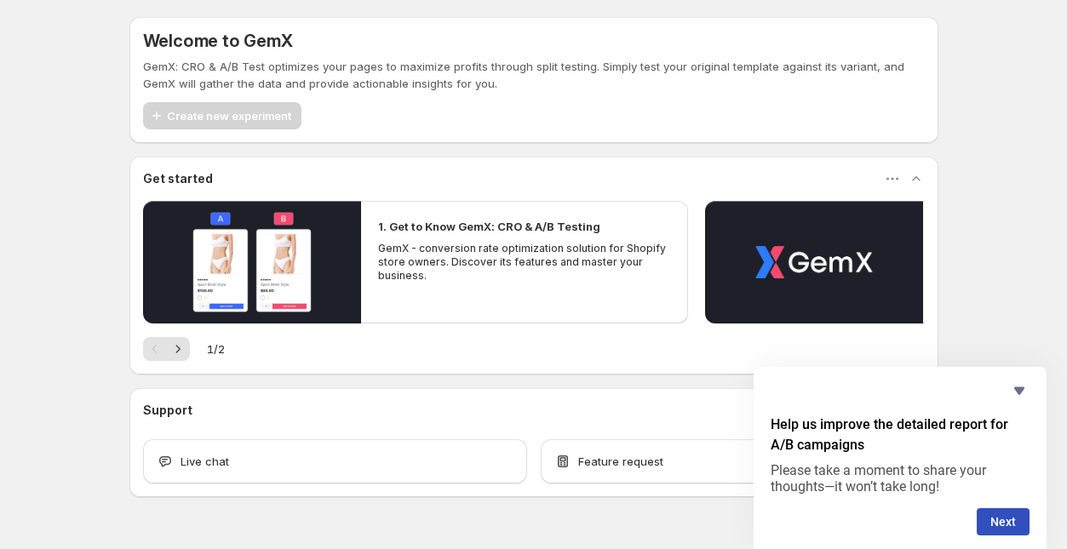
click at [1012, 265] on div "Welcome to GemX GemX: CRO & A/B Test optimizes your pages to maximize profits t…" at bounding box center [533, 294] width 1067 height 589
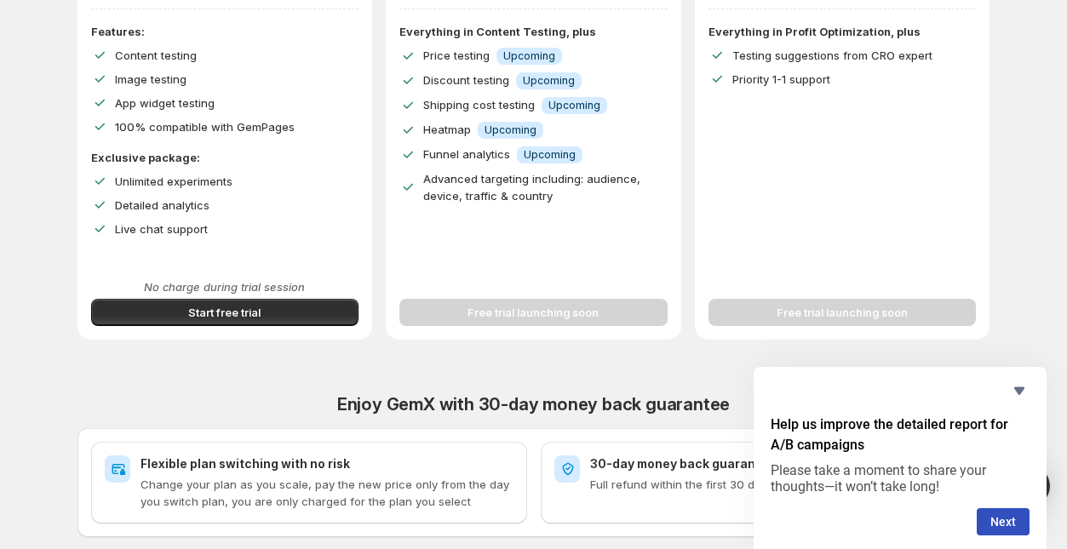
scroll to position [549, 0]
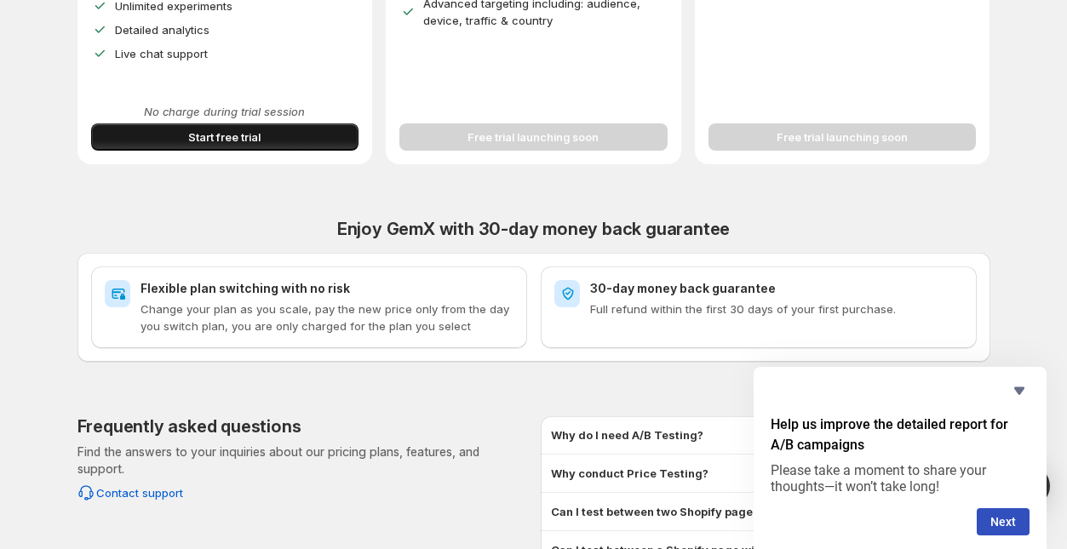
click at [239, 135] on span "Start free trial" at bounding box center [224, 137] width 72 height 17
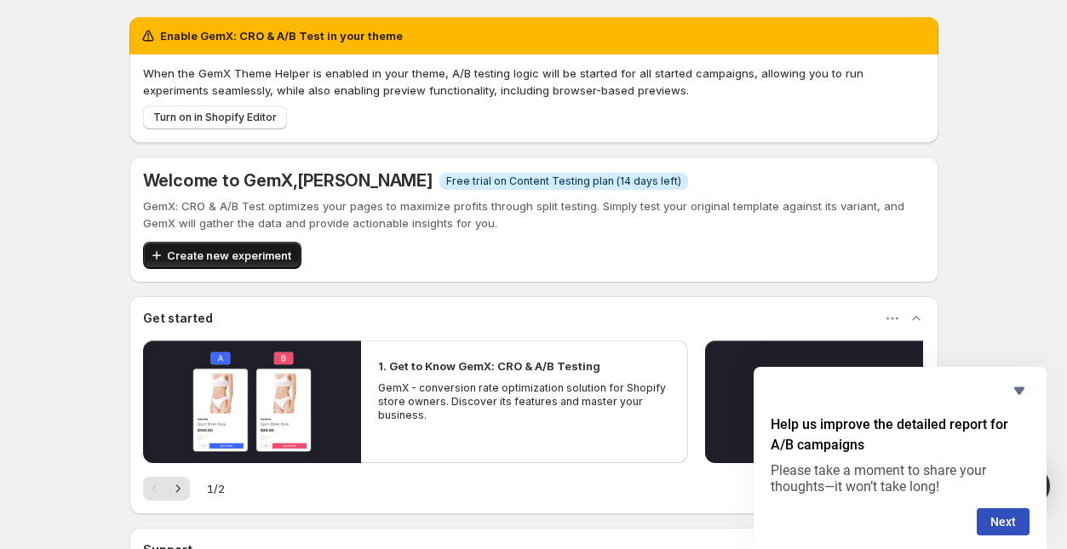
click at [165, 108] on button "Turn on in Shopify Editor" at bounding box center [215, 118] width 144 height 24
click at [114, 158] on div "Enable GemX: CRO & A/B Test in your theme When the GemX Theme Helper is enabled…" at bounding box center [534, 364] width 850 height 729
click at [205, 113] on span "Turn on in Shopify Editor" at bounding box center [215, 118] width 124 height 14
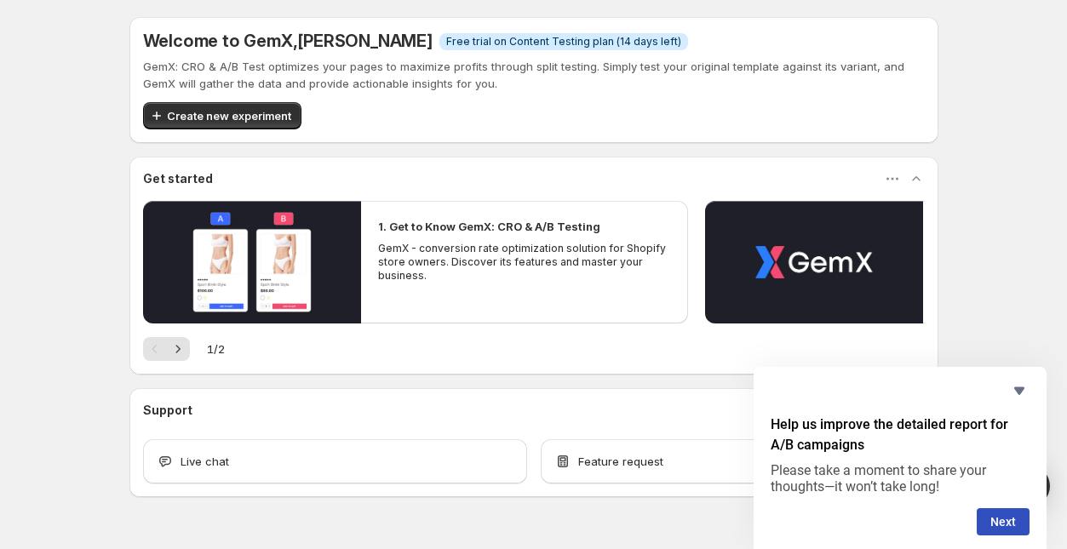
click at [101, 223] on div "Welcome to GemX , Jerry Hietaniemi Info Free trial on Content Testing plan (14 …" at bounding box center [533, 294] width 1067 height 589
click at [209, 110] on span "Create new experiment" at bounding box center [229, 115] width 124 height 17
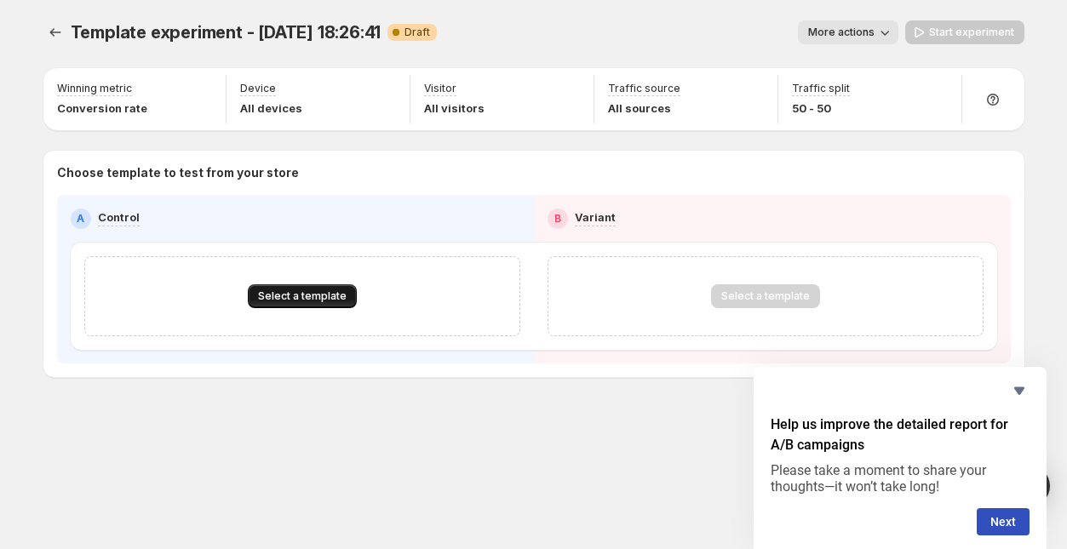
click at [295, 293] on span "Select a template" at bounding box center [302, 297] width 89 height 14
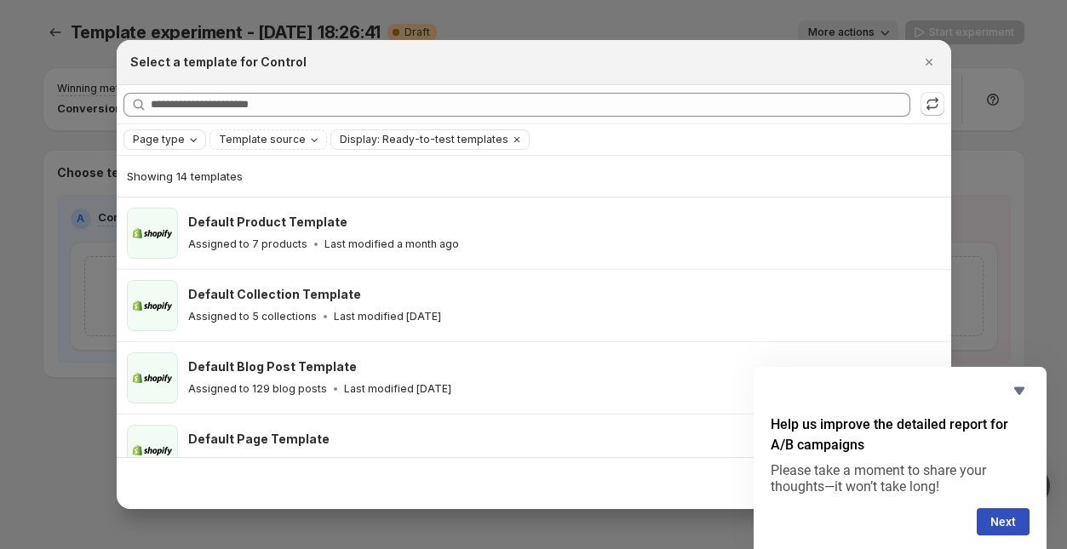
click at [189, 146] on icon "Page type" at bounding box center [194, 140] width 14 height 14
click at [187, 189] on span "Home page" at bounding box center [186, 194] width 61 height 14
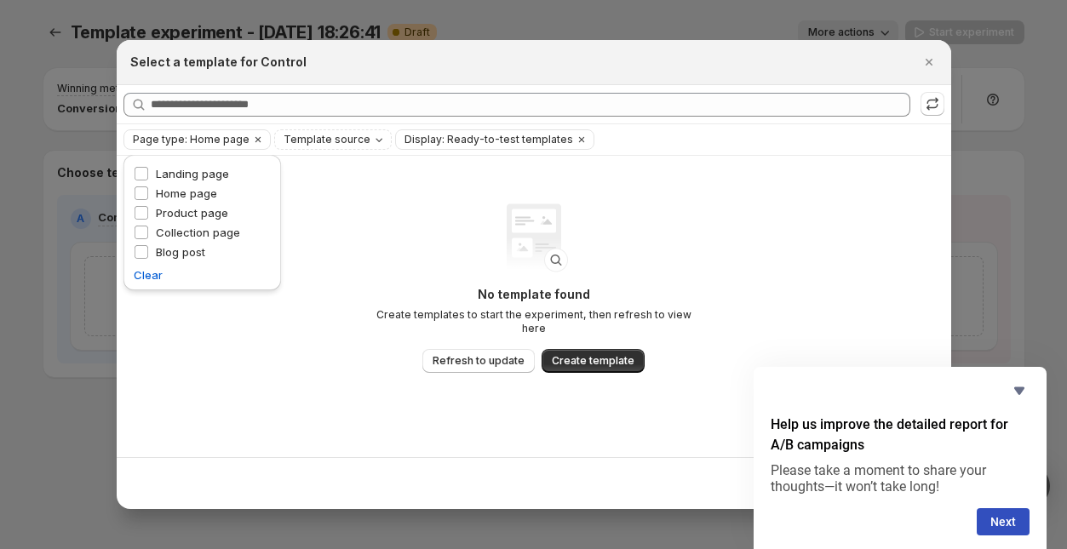
click at [474, 66] on div "Select a template for Control" at bounding box center [518, 62] width 777 height 17
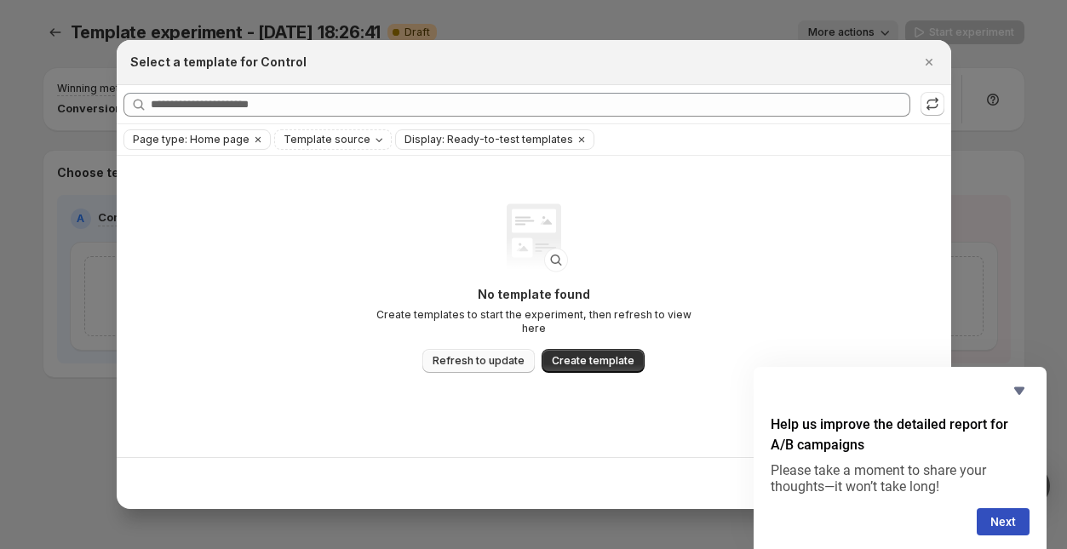
click at [496, 355] on span "Refresh to update" at bounding box center [479, 361] width 92 height 14
click at [376, 141] on icon "Template source" at bounding box center [379, 140] width 7 height 3
click at [334, 194] on span "GemPages" at bounding box center [330, 194] width 58 height 14
click at [193, 141] on span "Page type: Home page" at bounding box center [191, 140] width 117 height 14
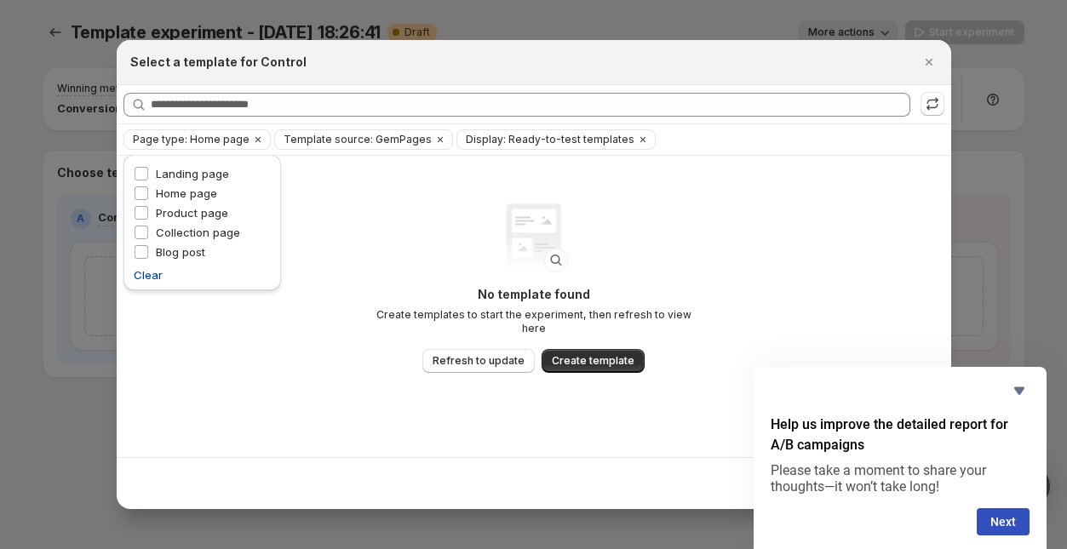
click at [154, 275] on span "Clear" at bounding box center [148, 275] width 29 height 17
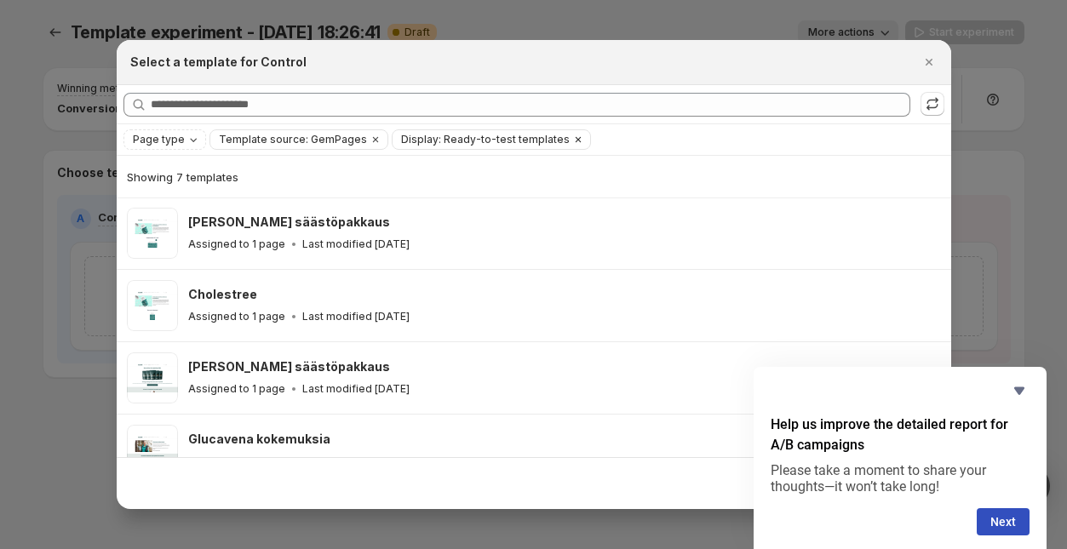
click at [572, 139] on icon "Clear" at bounding box center [579, 140] width 14 height 14
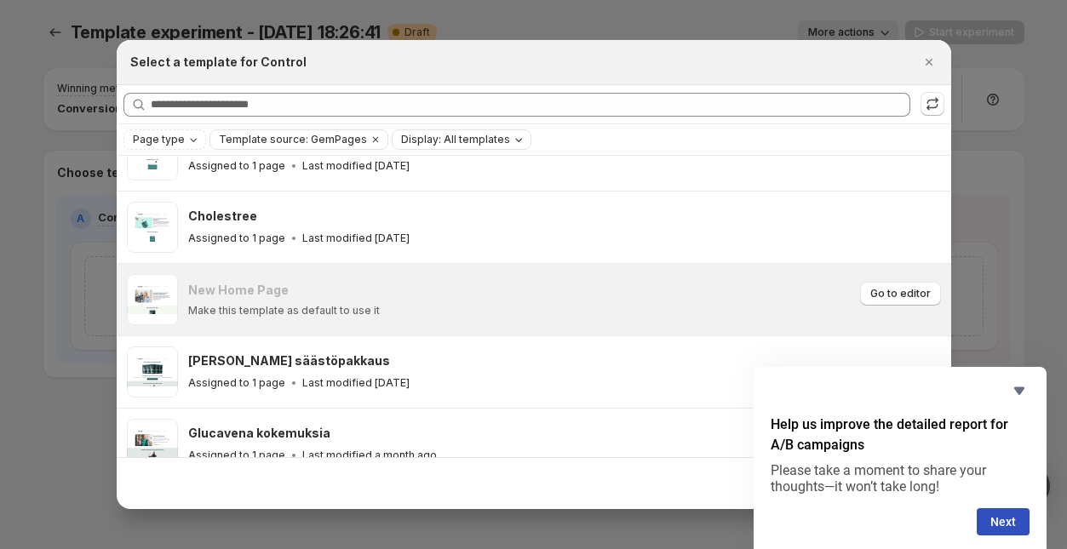
scroll to position [122, 0]
